Goal: Information Seeking & Learning: Find specific page/section

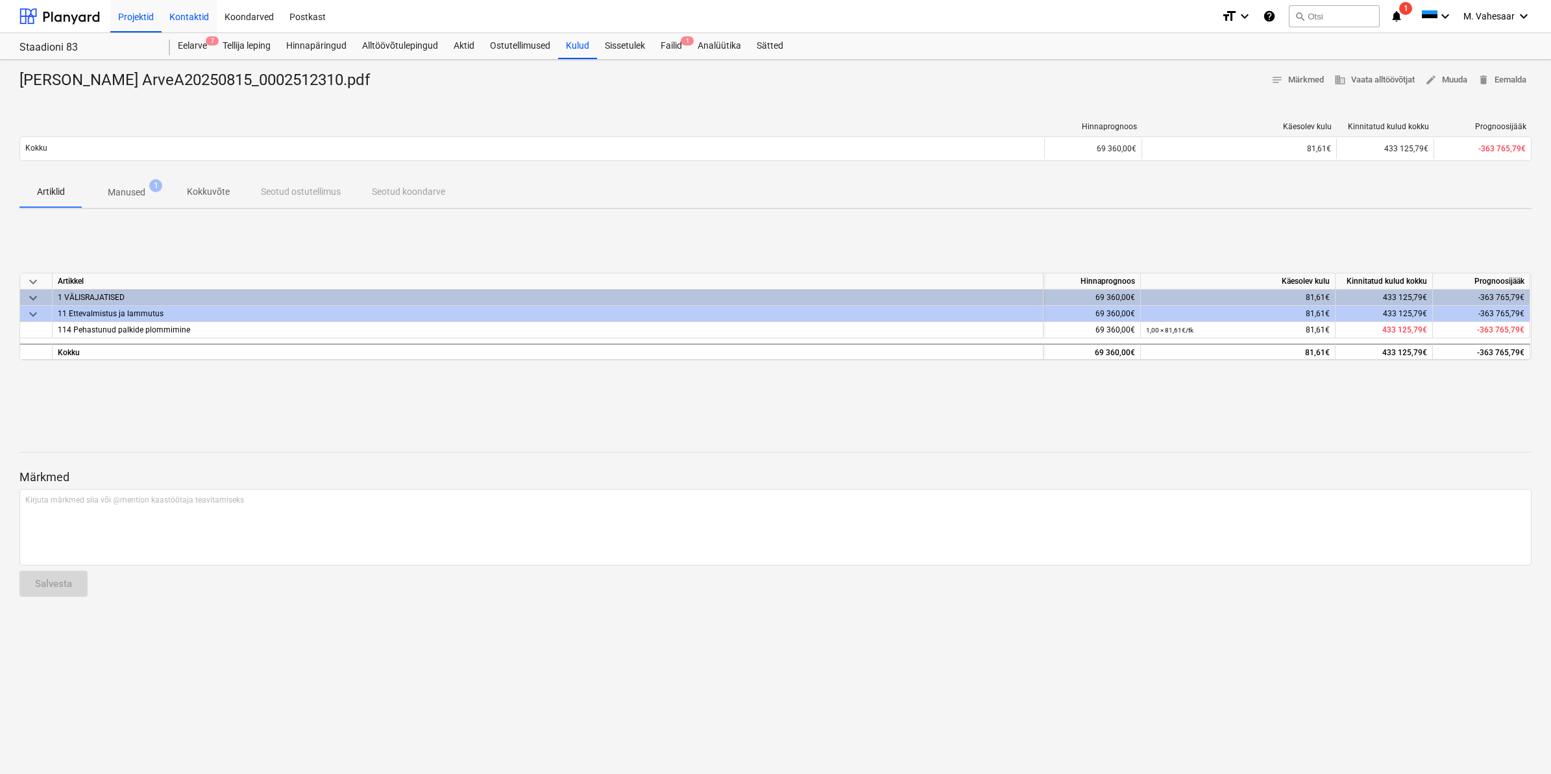
click at [190, 17] on div "Kontaktid" at bounding box center [189, 15] width 55 height 33
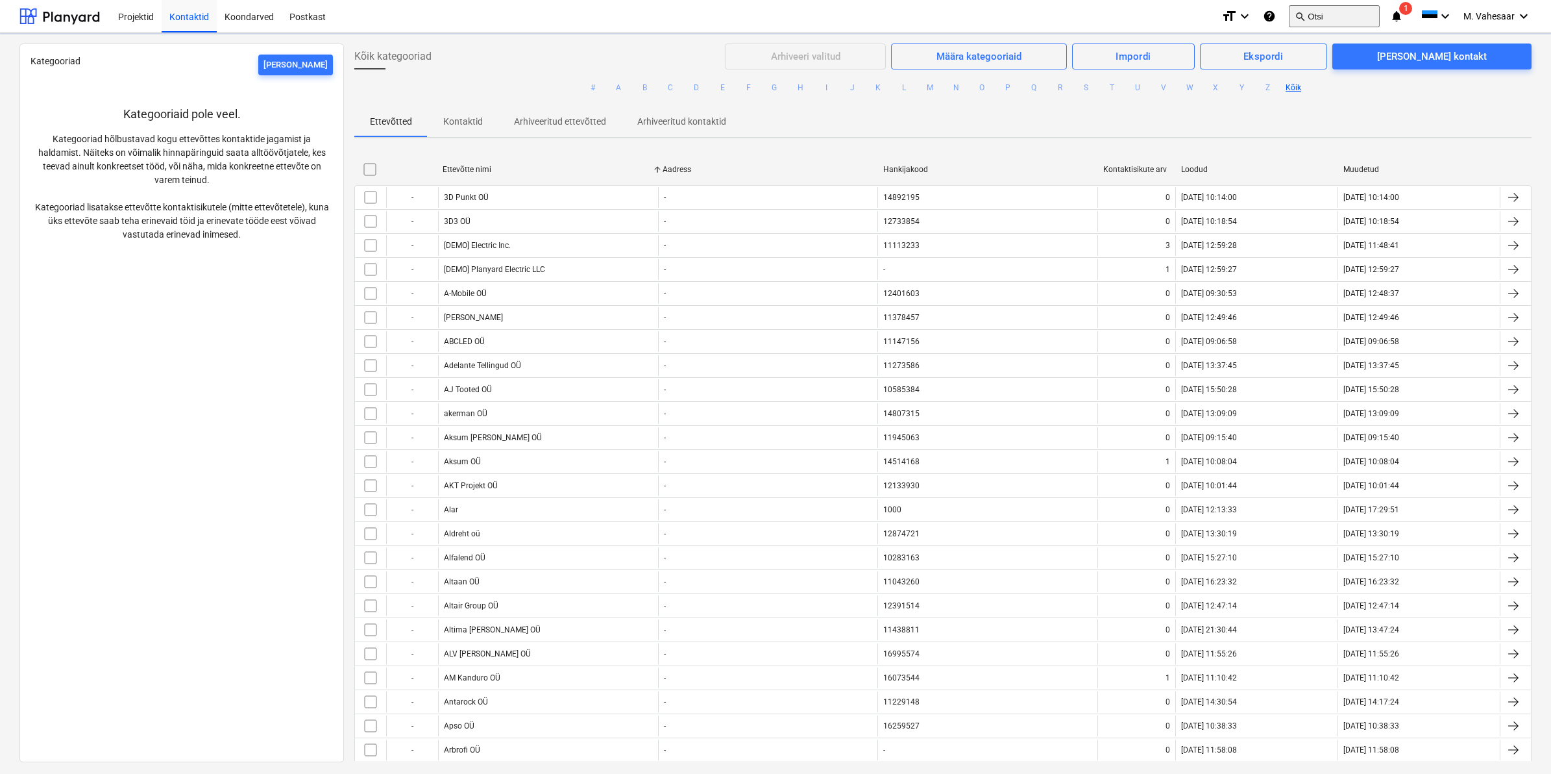
click at [1321, 13] on button "search Otsi" at bounding box center [1334, 16] width 91 height 22
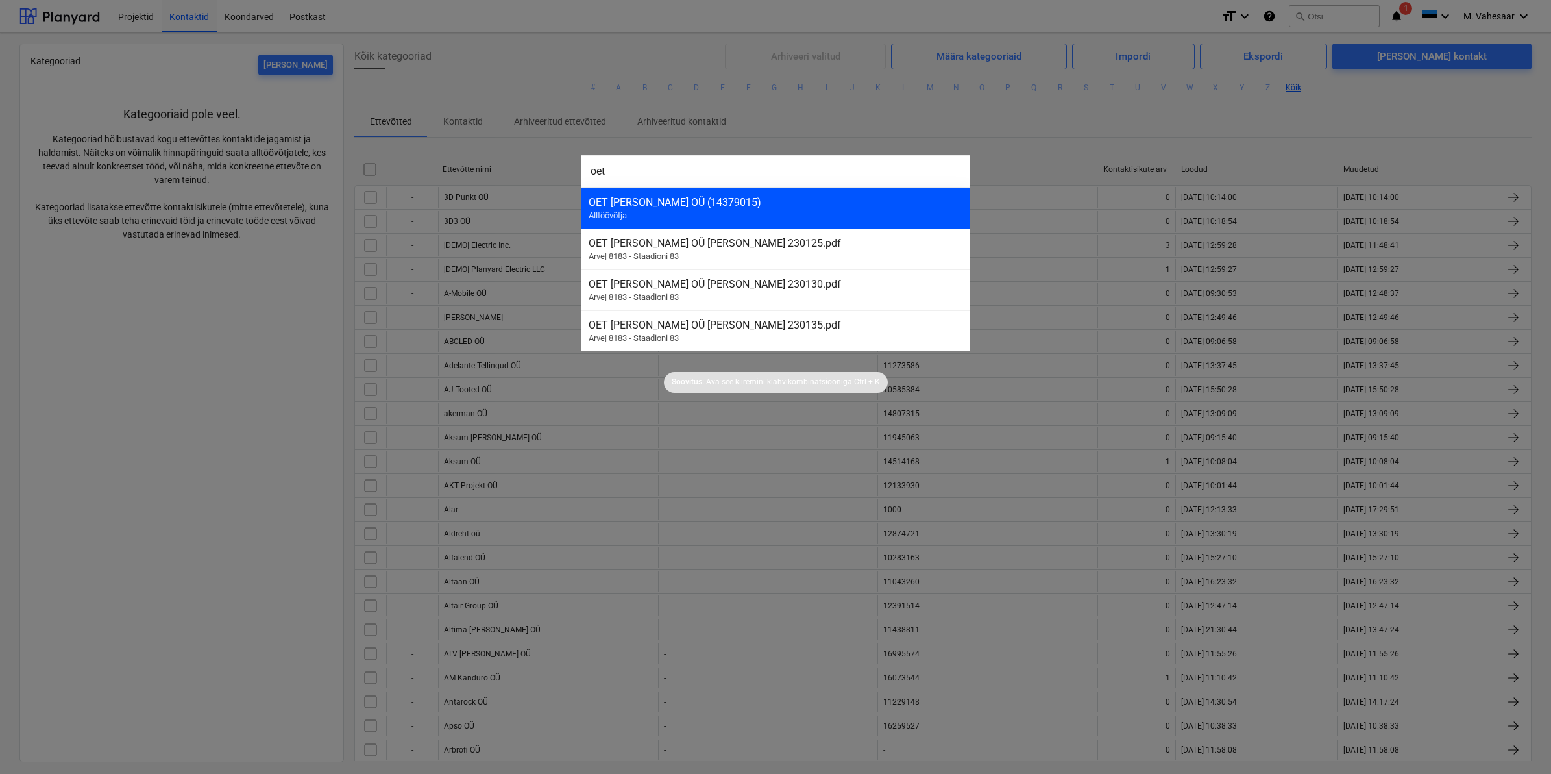
type input "oet"
click at [643, 208] on div "OET [PERSON_NAME] OÜ (14379015)" at bounding box center [776, 202] width 374 height 12
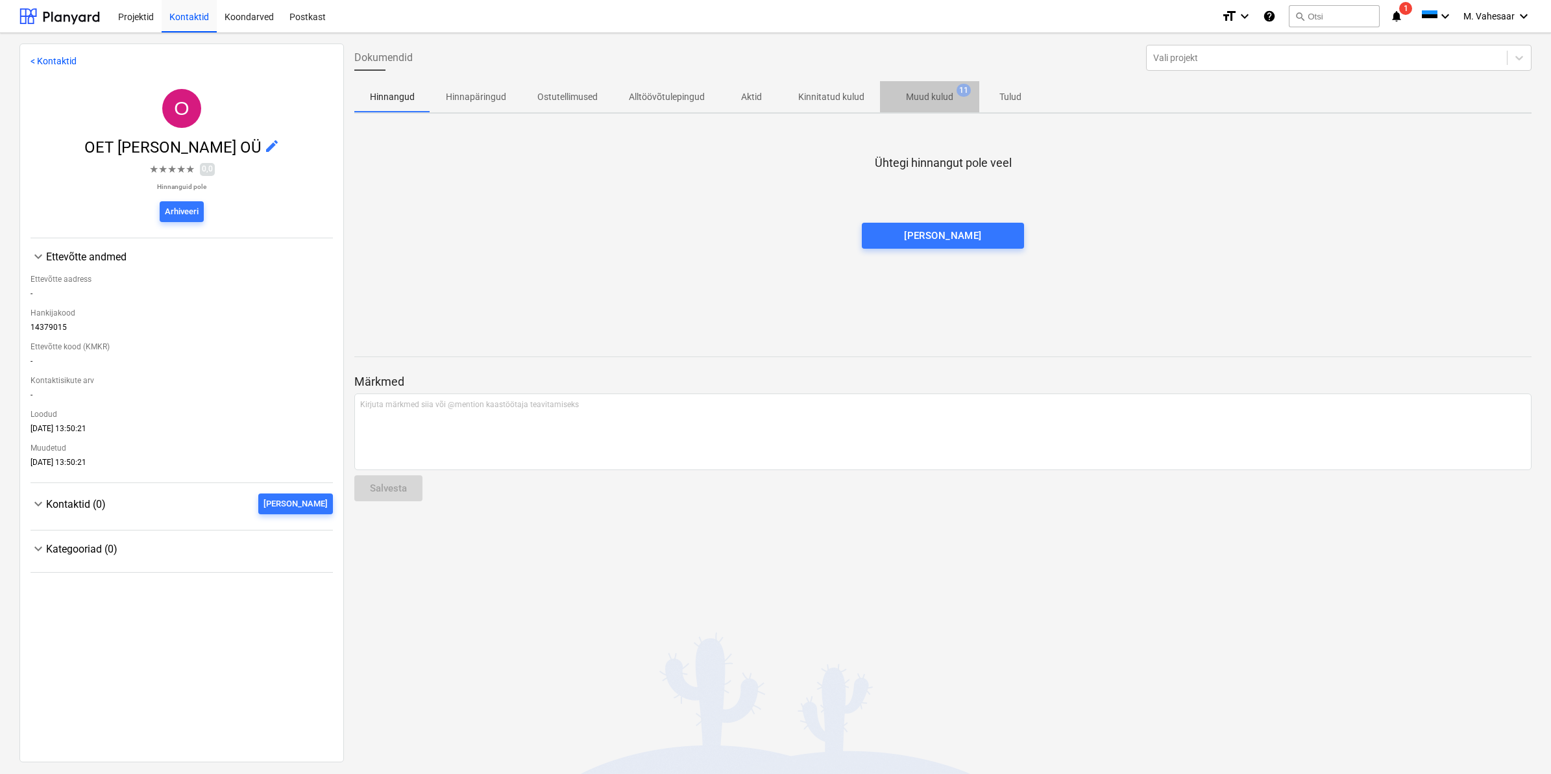
click at [920, 99] on p "Muud kulud" at bounding box center [929, 97] width 47 height 14
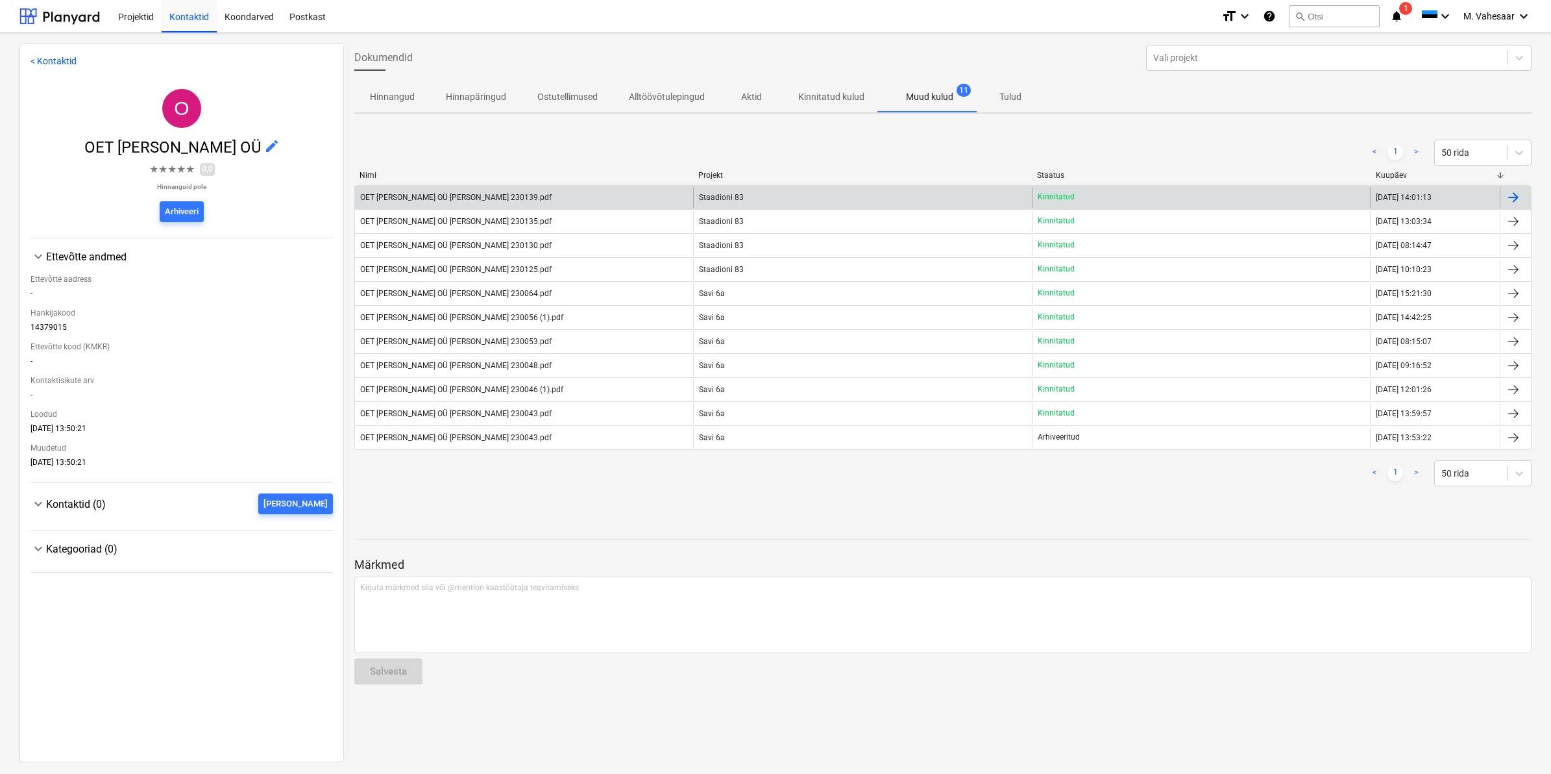
click at [1515, 195] on div at bounding box center [1514, 198] width 16 height 16
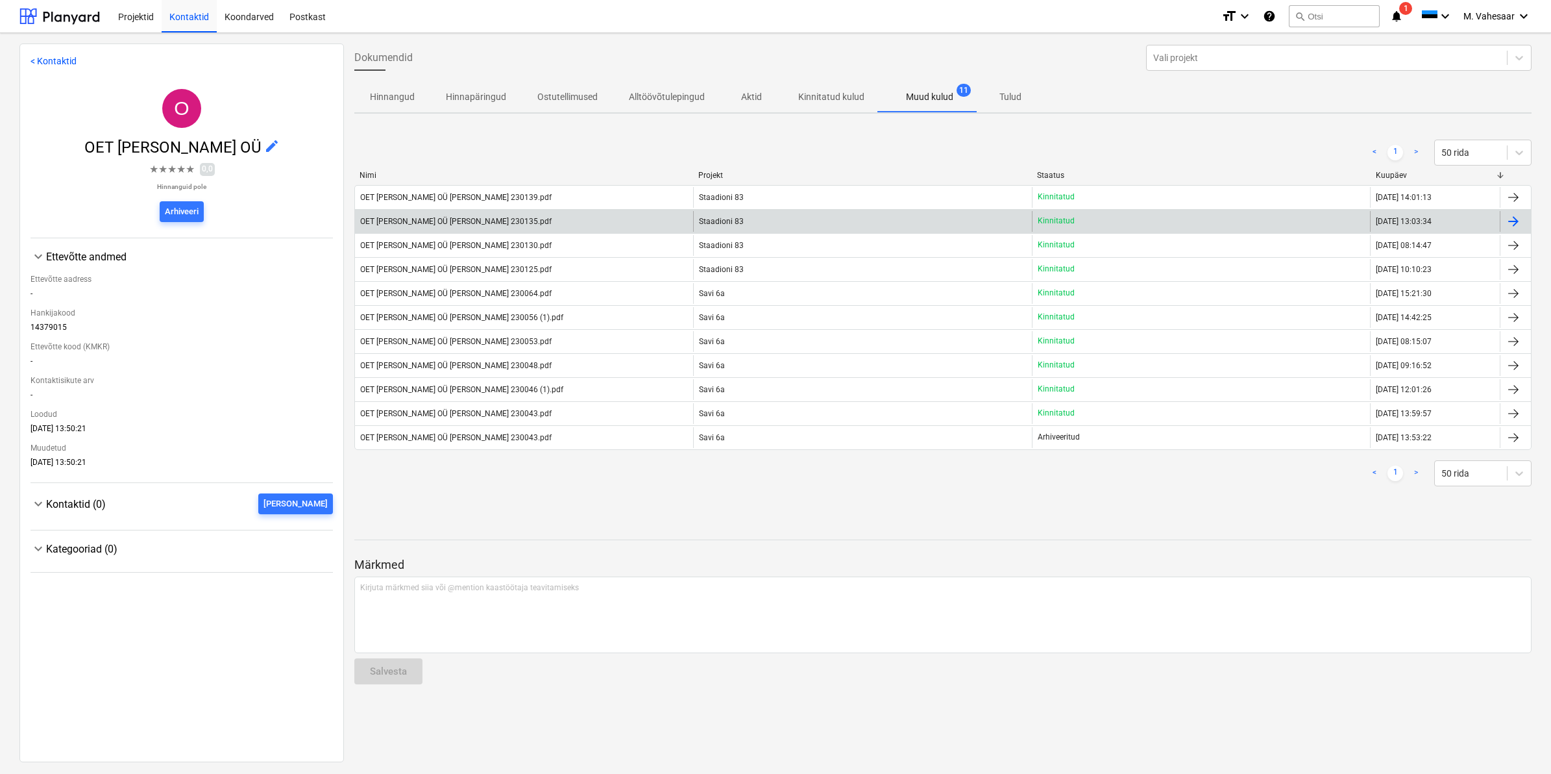
click at [1521, 223] on div at bounding box center [1515, 221] width 31 height 21
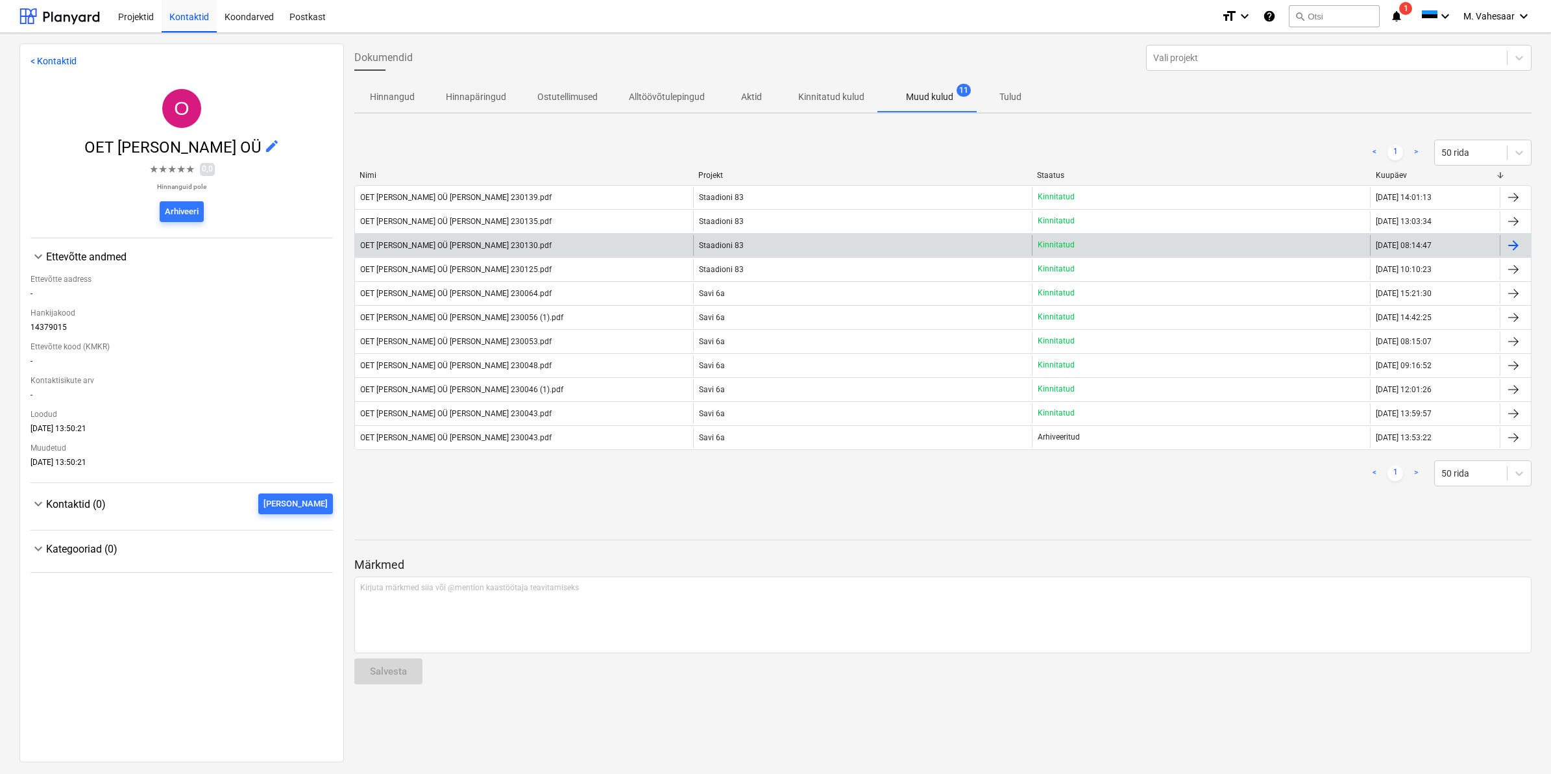
click at [469, 241] on div "OET [PERSON_NAME] OÜ [PERSON_NAME] 230130.pdf" at bounding box center [455, 245] width 191 height 9
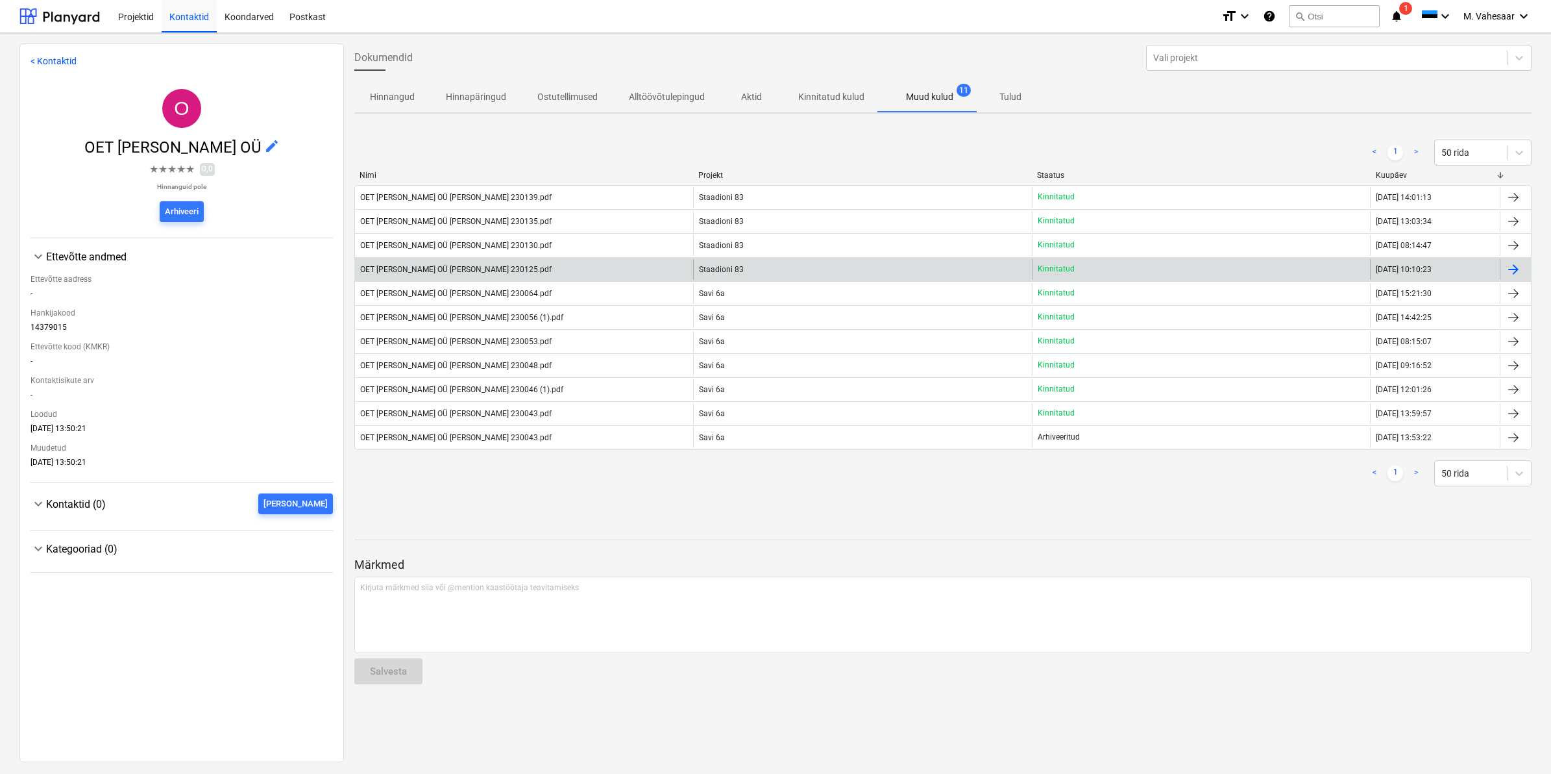
click at [764, 264] on div "Staadioni 83" at bounding box center [862, 269] width 338 height 21
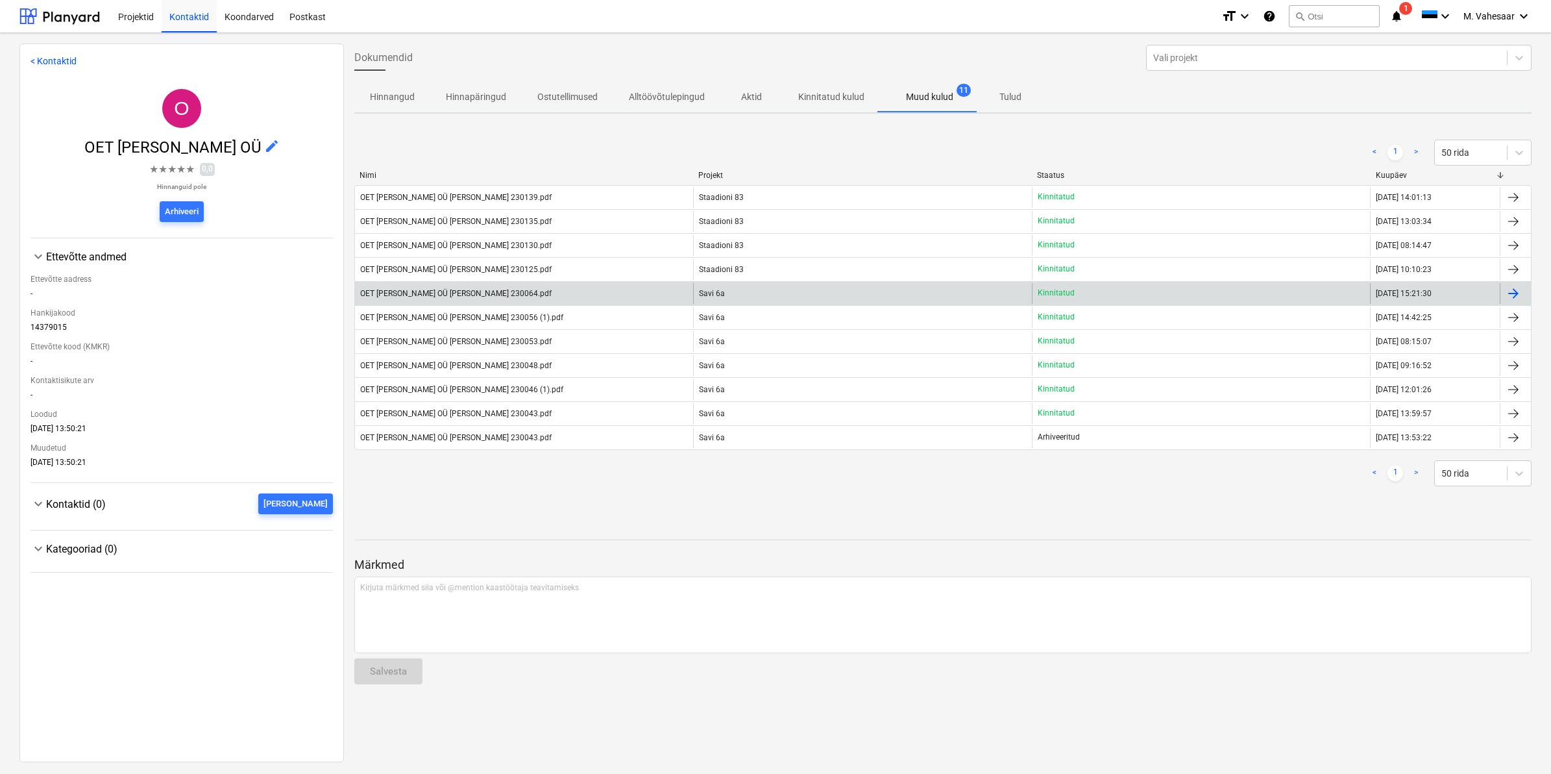
click at [467, 292] on div "OET [PERSON_NAME] OÜ [PERSON_NAME] 230064.pdf" at bounding box center [455, 293] width 191 height 9
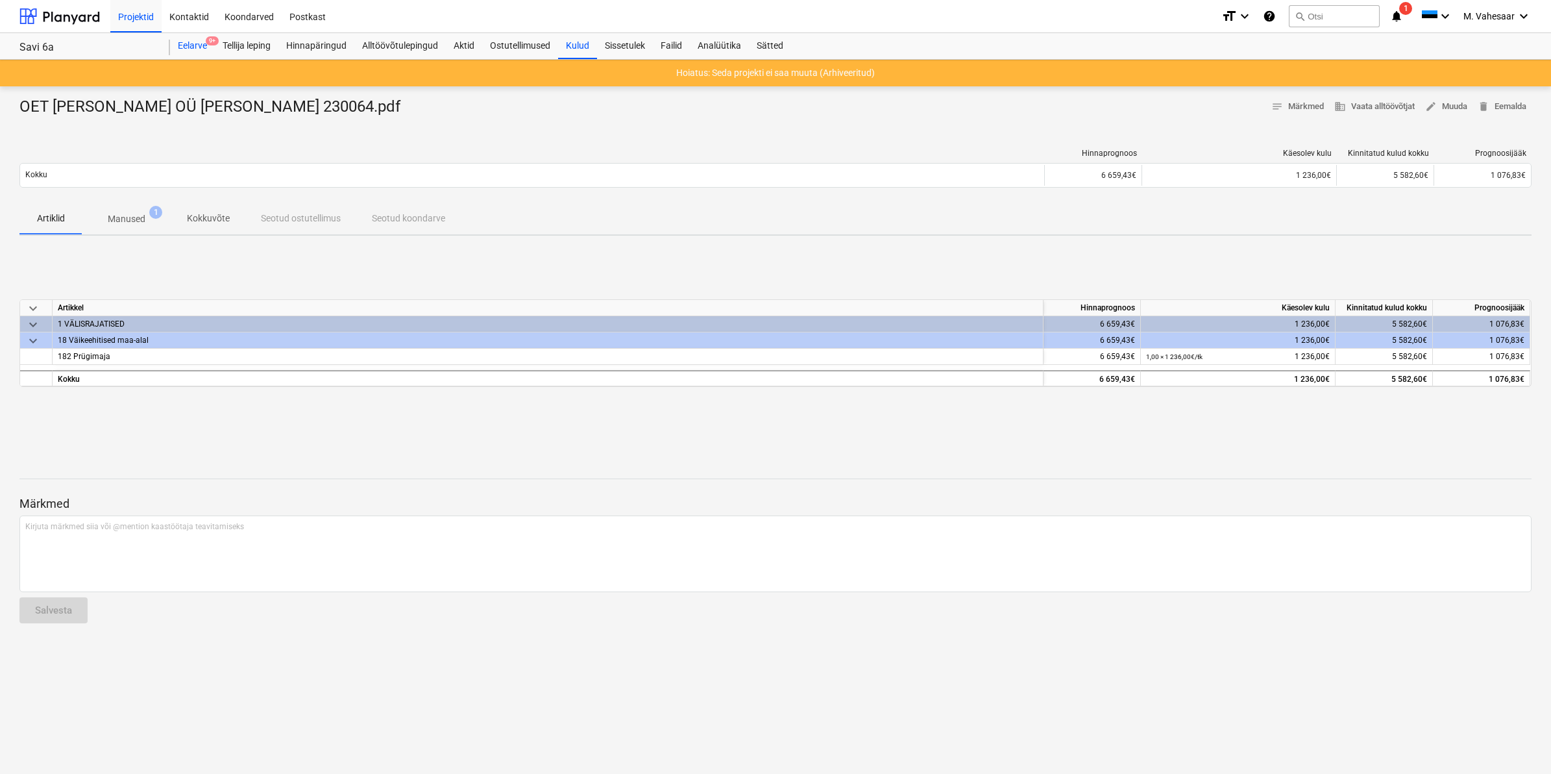
click at [185, 40] on div "Eelarve 9+" at bounding box center [192, 46] width 45 height 26
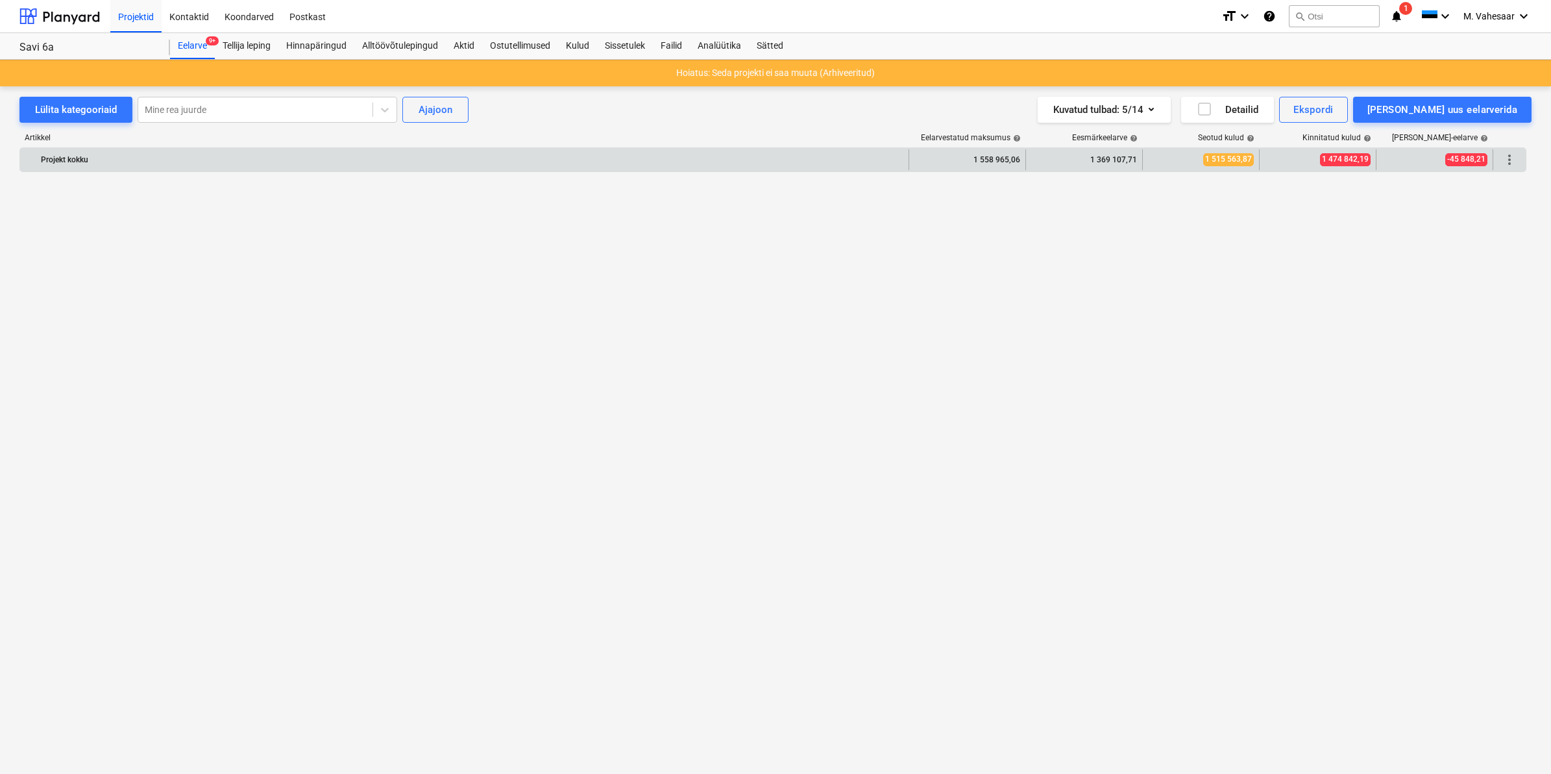
scroll to position [1541, 0]
